Goal: Task Accomplishment & Management: Manage account settings

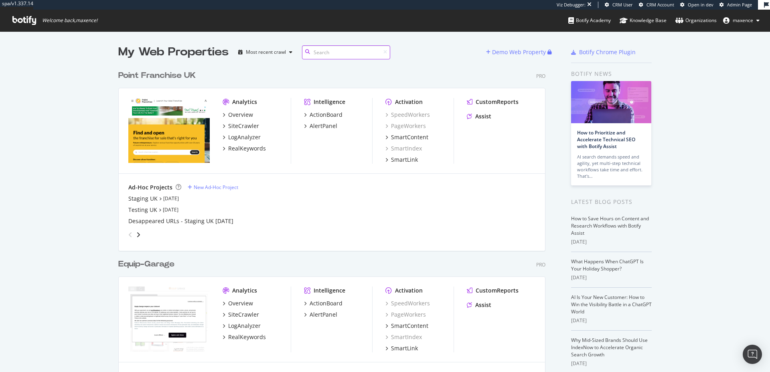
scroll to position [2116, 427]
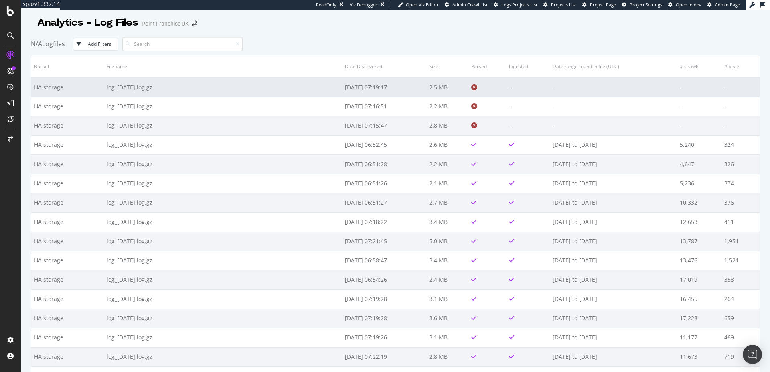
click at [474, 89] on icon at bounding box center [474, 87] width 6 height 6
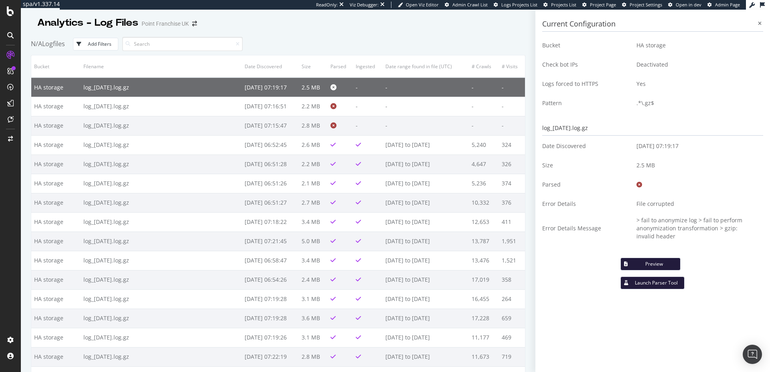
click at [682, 226] on td "> fail to anonymize log > fail to perform anonymization transformation > gzip: …" at bounding box center [696, 228] width 133 height 30
click at [741, 228] on td "> fail to anonymize log > fail to perform anonymization transformation > gzip: …" at bounding box center [696, 228] width 133 height 30
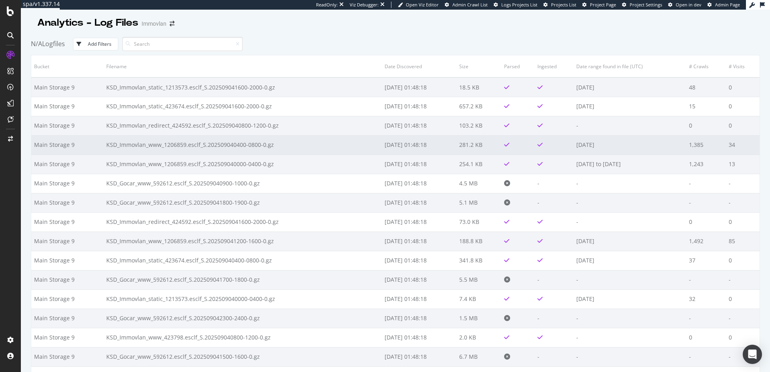
click at [279, 146] on td "KSD_Immovlan_www_1206859.esclf_S.202509040400-0800-0.gz" at bounding box center [242, 144] width 278 height 19
click at [674, 149] on td "[DATE]" at bounding box center [629, 144] width 113 height 19
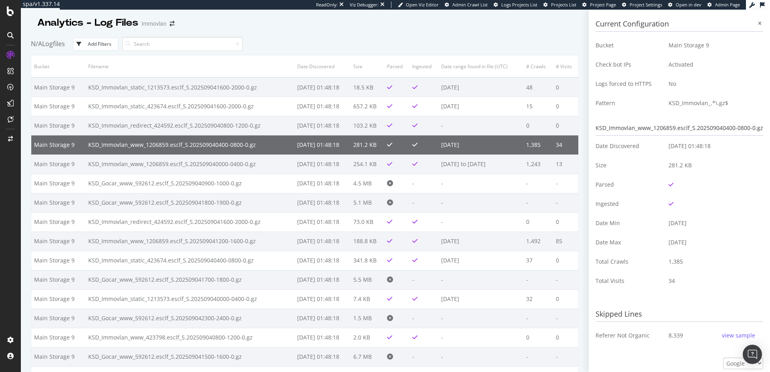
drag, startPoint x: 679, startPoint y: 263, endPoint x: 673, endPoint y: 262, distance: 6.0
click at [679, 262] on td "1,385" at bounding box center [712, 261] width 101 height 19
click at [758, 25] on icon at bounding box center [760, 23] width 4 height 5
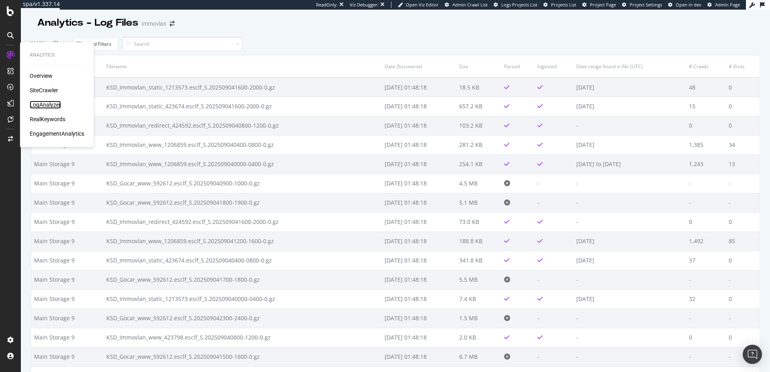
click at [51, 104] on div "LogAnalyzer" at bounding box center [45, 105] width 31 height 8
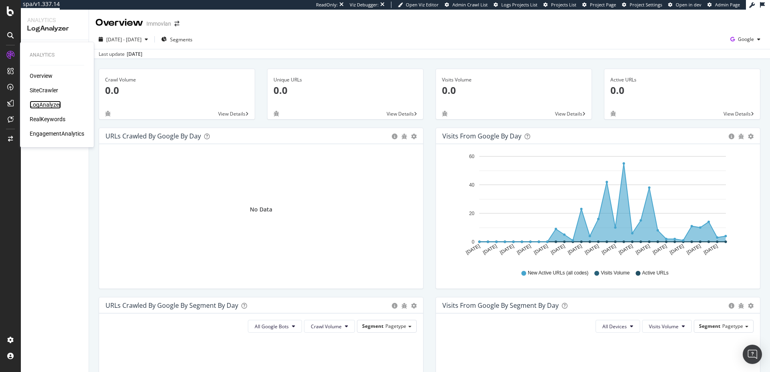
click at [48, 105] on div "LogAnalyzer" at bounding box center [45, 105] width 31 height 8
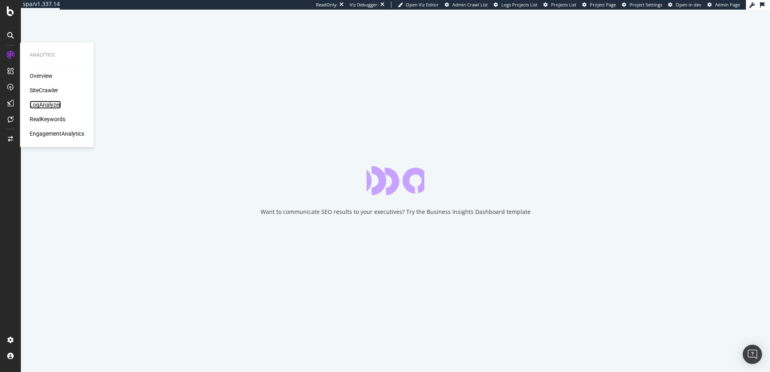
click at [50, 105] on div "LogAnalyzer" at bounding box center [45, 105] width 31 height 8
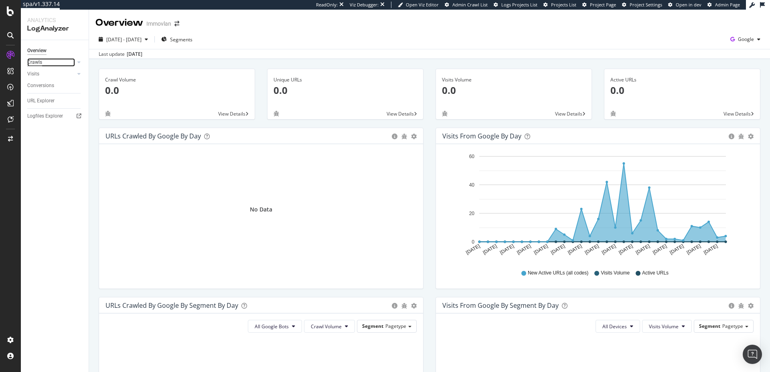
click at [42, 62] on div "Crawls" at bounding box center [34, 62] width 15 height 8
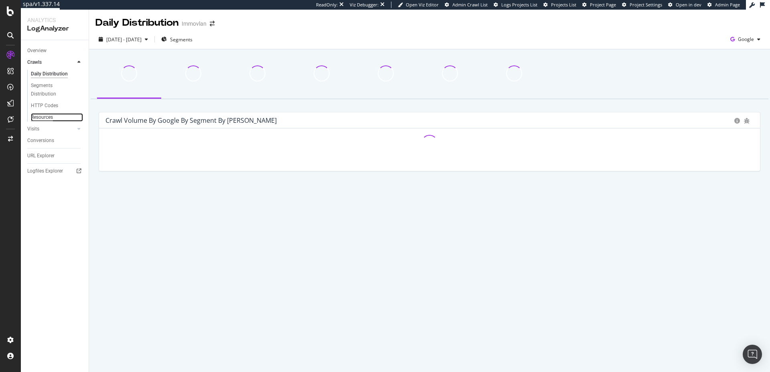
click at [42, 116] on div "Resources" at bounding box center [42, 117] width 22 height 8
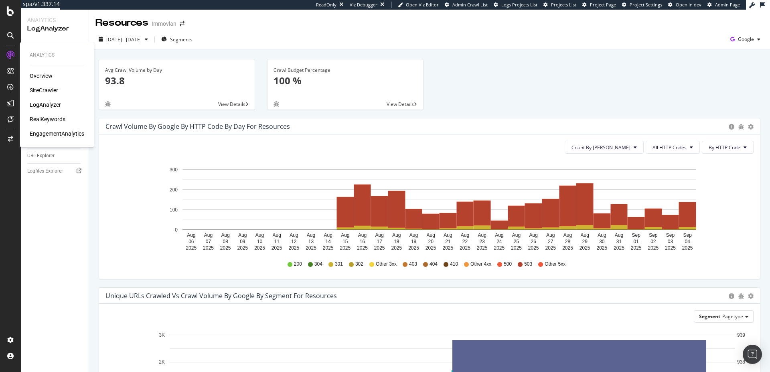
click at [39, 109] on div "Overview SiteCrawler LogAnalyzer RealKeywords EngagementAnalytics" at bounding box center [57, 105] width 55 height 66
click at [39, 106] on div "LogAnalyzer" at bounding box center [45, 105] width 31 height 8
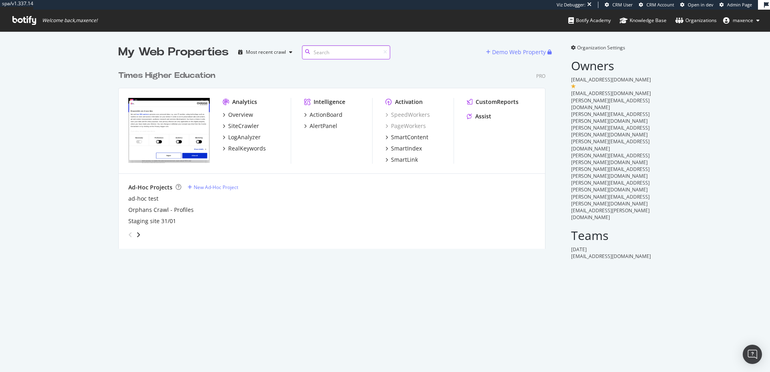
scroll to position [182, 427]
drag, startPoint x: 585, startPoint y: 161, endPoint x: 682, endPoint y: 165, distance: 97.5
click at [682, 164] on div "My Web Properties Most recent crawl Demo Web Property Times Higher Education Pr…" at bounding box center [385, 151] width 770 height 241
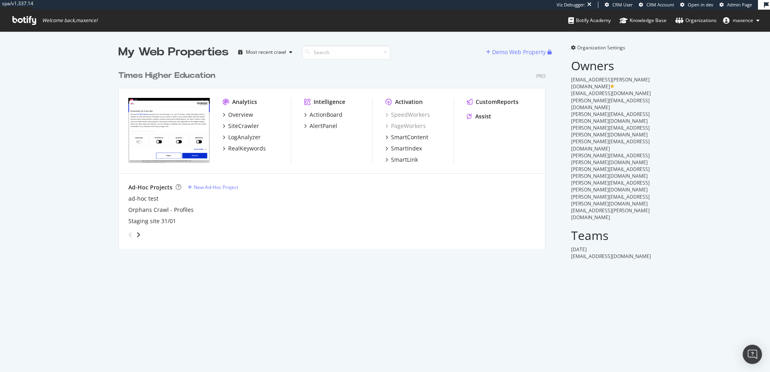
drag, startPoint x: 653, startPoint y: 166, endPoint x: 571, endPoint y: 166, distance: 82.2
click at [571, 166] on div "My Web Properties Most recent crawl Demo Web Property Times Higher Education Pr…" at bounding box center [385, 151] width 770 height 241
click at [572, 207] on span "[EMAIL_ADDRESS][PERSON_NAME][DOMAIN_NAME]" at bounding box center [610, 214] width 79 height 14
drag, startPoint x: 575, startPoint y: 162, endPoint x: 633, endPoint y: 167, distance: 58.8
click at [633, 167] on div "Organization Settings Owners [EMAIL_ADDRESS][PERSON_NAME][DOMAIN_NAME] [EMAIL_A…" at bounding box center [611, 151] width 81 height 215
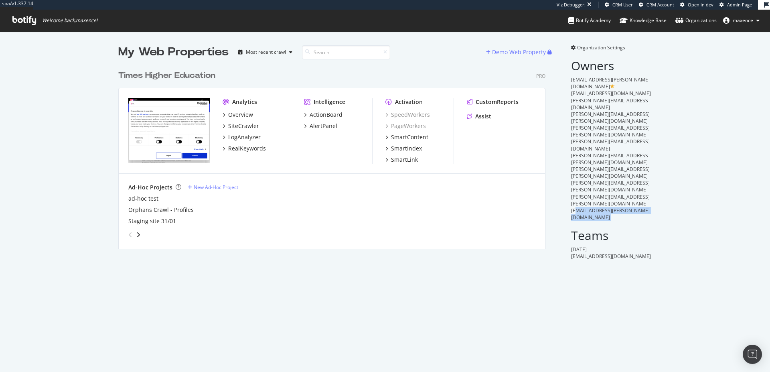
click at [622, 207] on span "[EMAIL_ADDRESS][PERSON_NAME][DOMAIN_NAME]" at bounding box center [610, 214] width 79 height 14
click at [583, 48] on span "Organization Settings" at bounding box center [601, 47] width 48 height 7
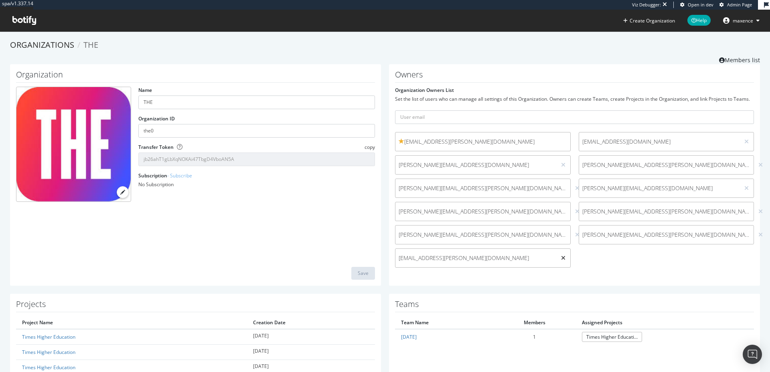
click at [561, 258] on icon at bounding box center [563, 258] width 4 height 6
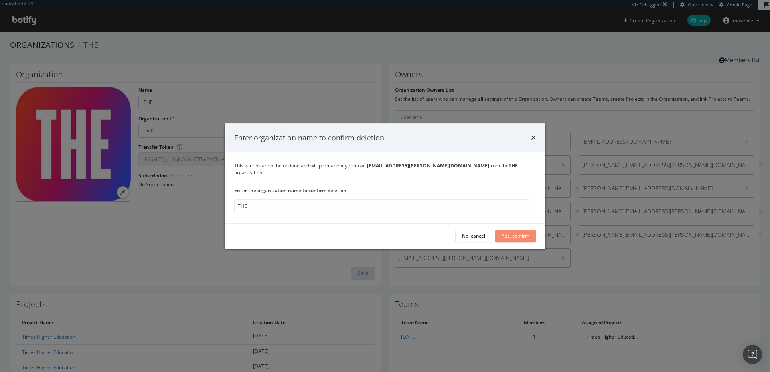
type input "THE"
click at [520, 235] on div "Yes, confirm" at bounding box center [516, 236] width 28 height 7
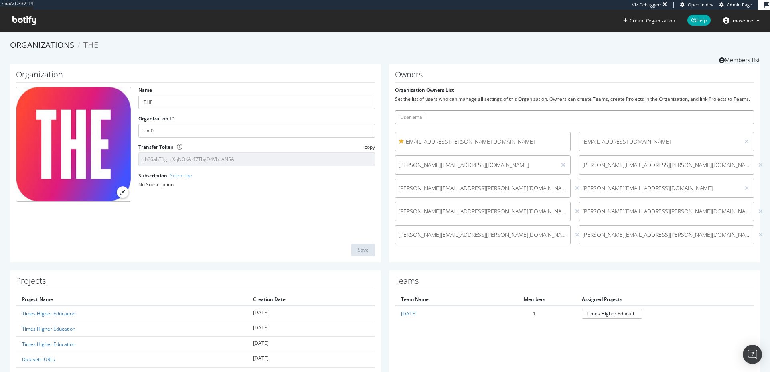
click at [433, 116] on input "text" at bounding box center [574, 117] width 359 height 14
paste input "claire.baumforth@timeshighereducatio"
click at [740, 110] on button "submit" at bounding box center [747, 117] width 14 height 14
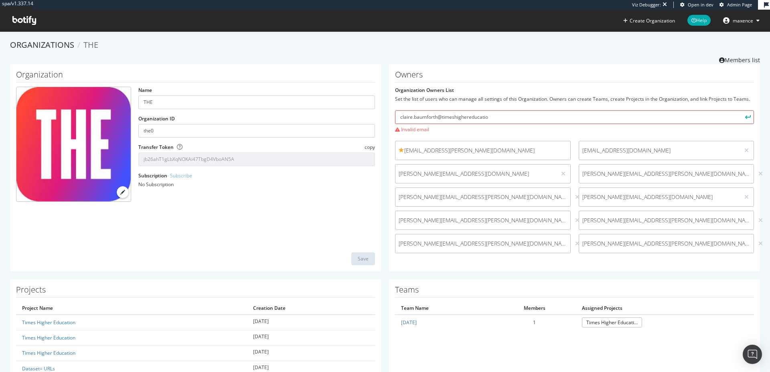
click at [642, 118] on input "claire.baumforth@timeshighereducatio" at bounding box center [574, 117] width 359 height 14
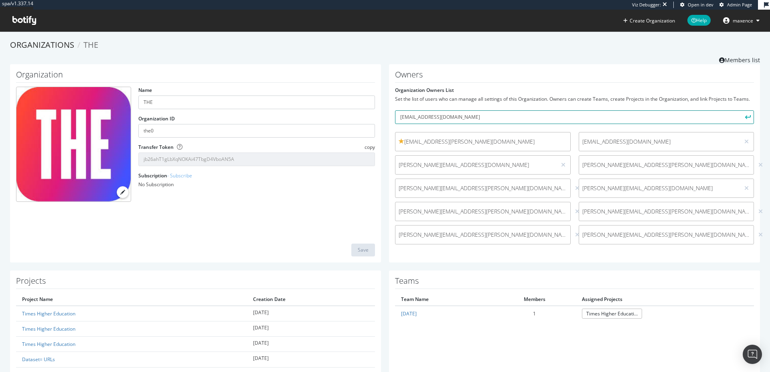
click at [740, 110] on button "submit" at bounding box center [747, 117] width 14 height 14
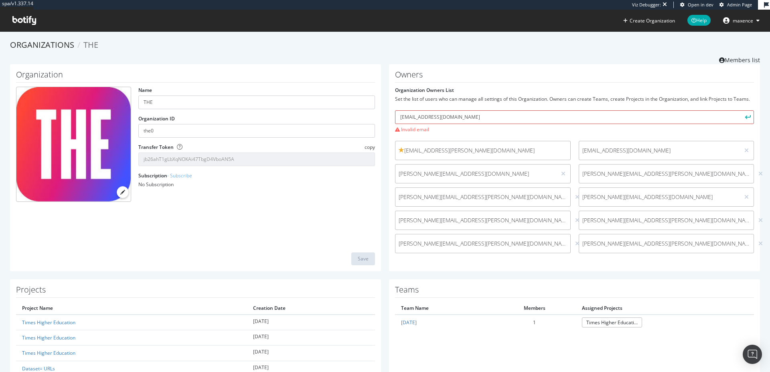
drag, startPoint x: 399, startPoint y: 117, endPoint x: 375, endPoint y: 115, distance: 23.7
click at [375, 115] on div "Organization Name THE Organization ID the0 Transfer Token copy jb26ahT1gLbXqNOK…" at bounding box center [385, 171] width 758 height 215
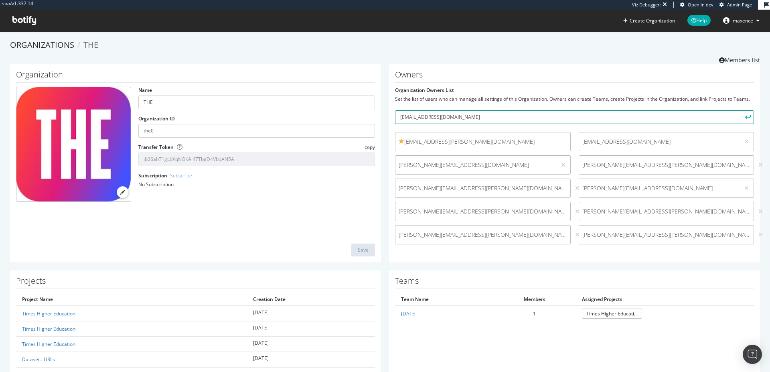
type input "claire.baumforth@timeshighereducation.com"
click at [740, 110] on button "submit" at bounding box center [747, 117] width 14 height 14
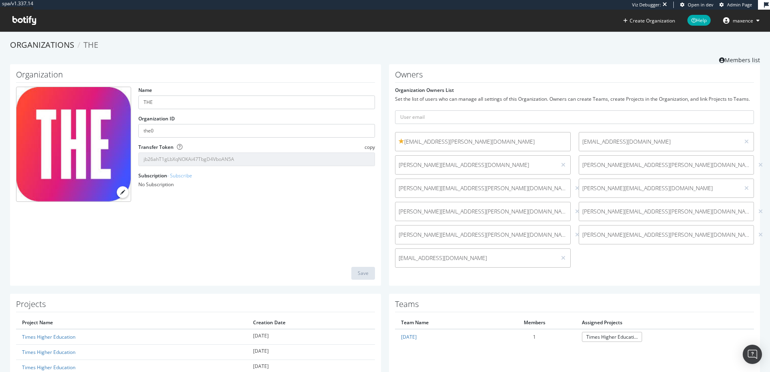
click at [614, 271] on div "emer.mccourt@timeshighereducation.com client-access-delegation@deliberatedigita…" at bounding box center [574, 202] width 367 height 140
